Goal: Information Seeking & Learning: Learn about a topic

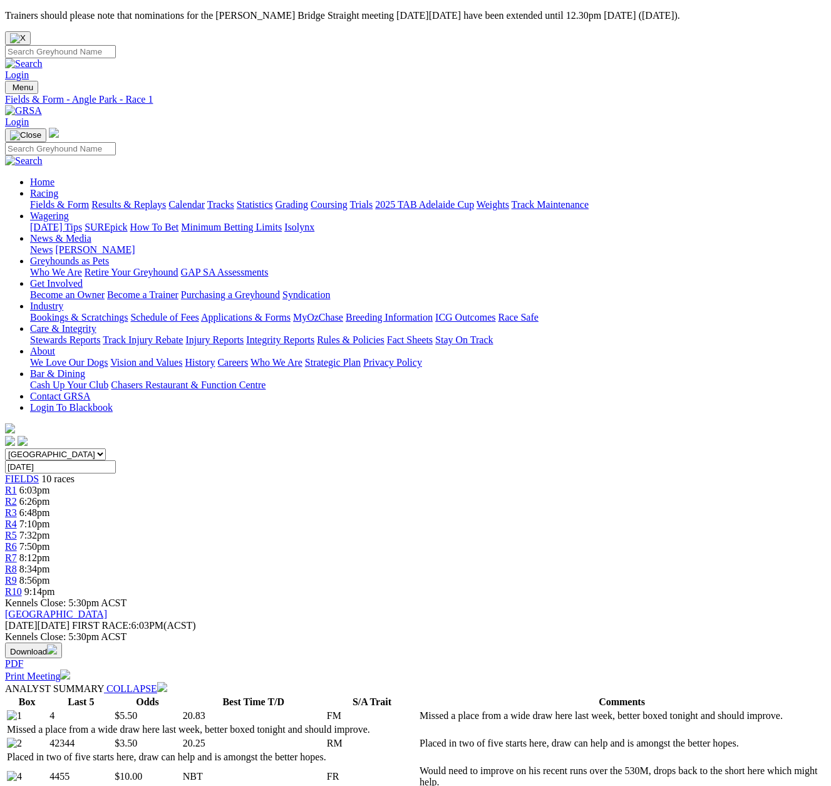
click at [22, 586] on span "R10" at bounding box center [13, 591] width 17 height 11
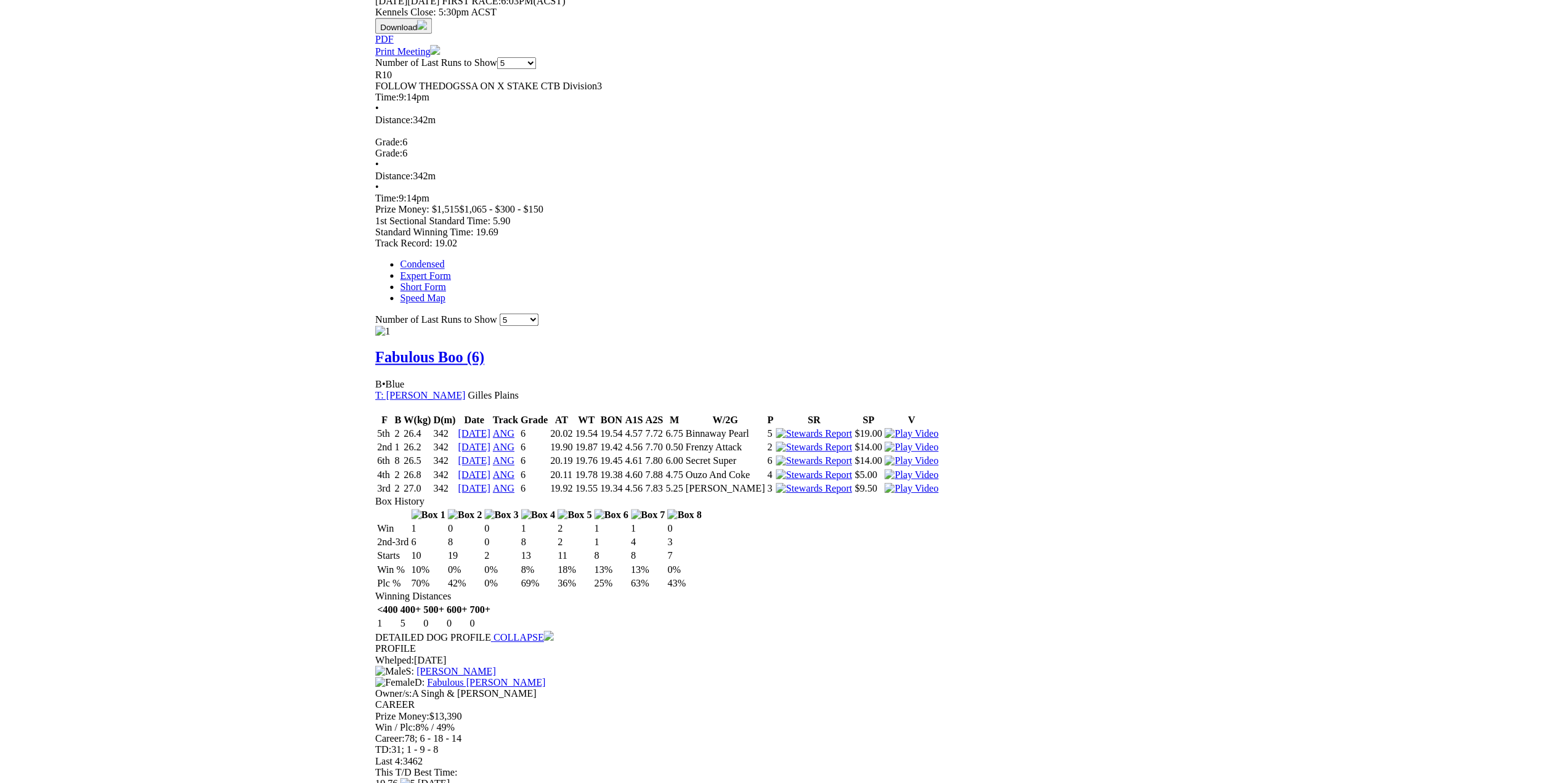
scroll to position [617, 0]
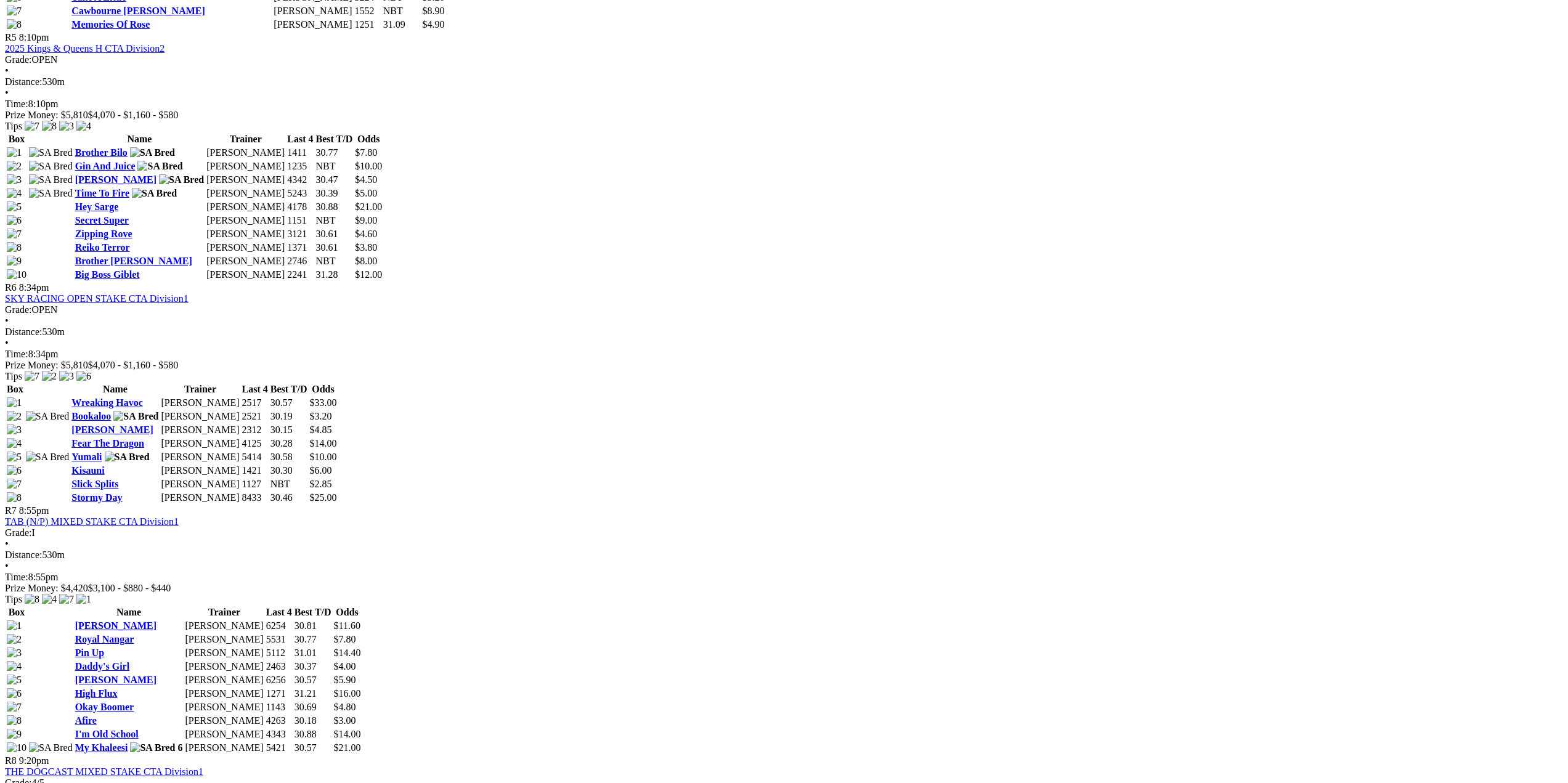
scroll to position [1602, 0]
